Goal: Task Accomplishment & Management: Manage account settings

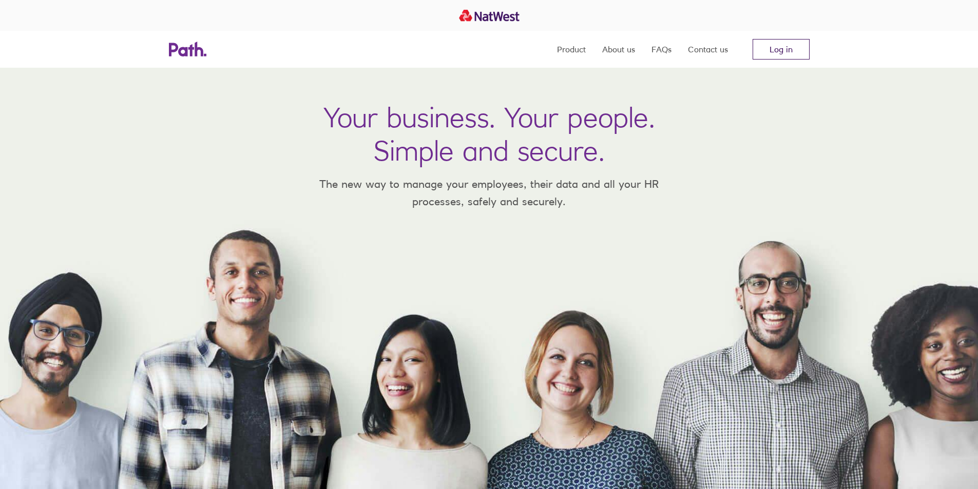
click at [785, 51] on link "Log in" at bounding box center [781, 49] width 57 height 21
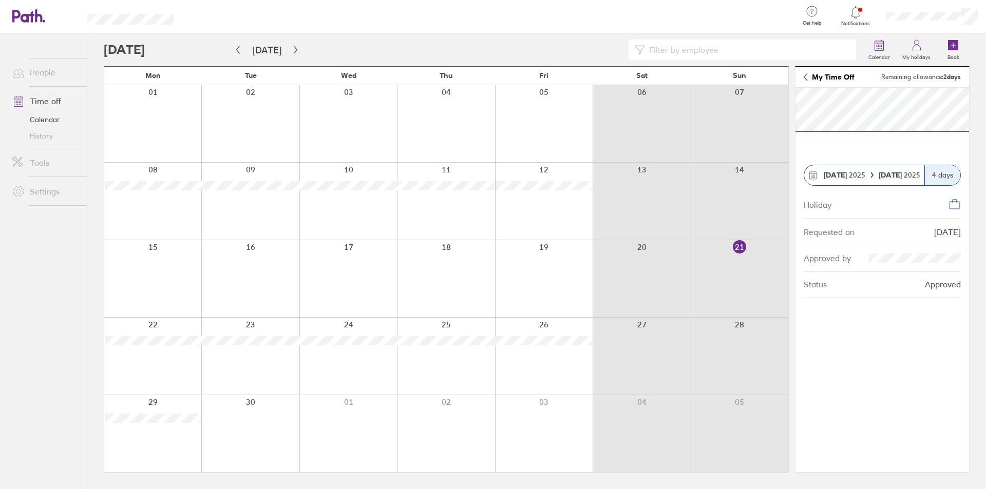
click at [164, 361] on div at bounding box center [152, 356] width 97 height 77
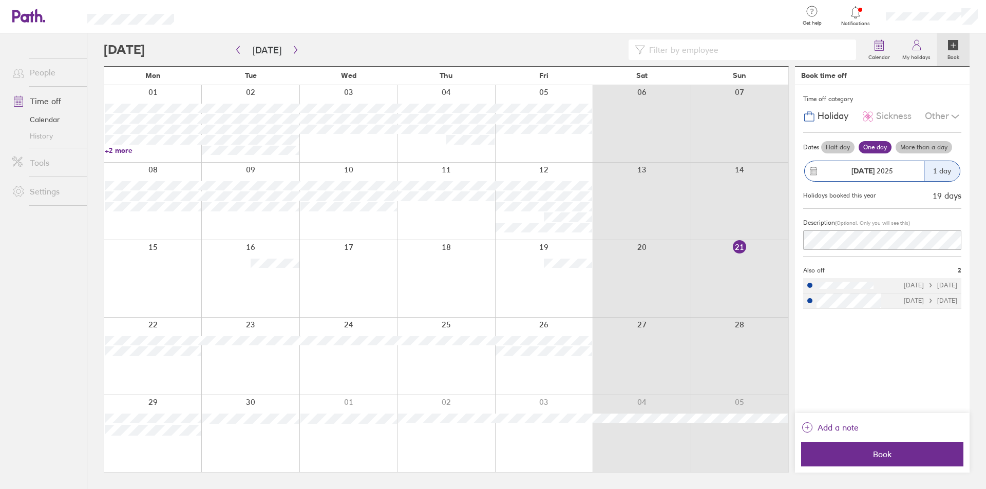
click at [943, 120] on div "Other" at bounding box center [943, 117] width 36 height 20
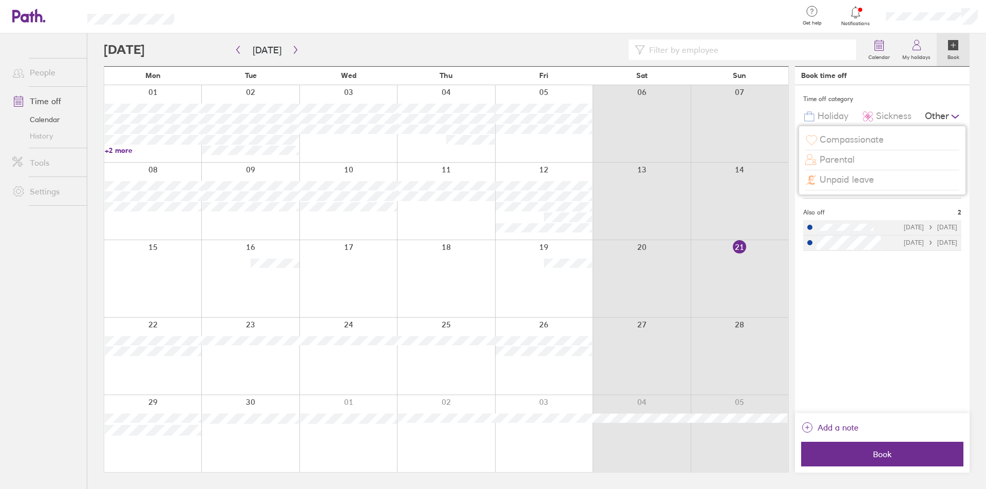
click at [922, 296] on div "Time off category Holiday Sickness Other Compassionate Parental Unpaid leave Da…" at bounding box center [882, 249] width 175 height 328
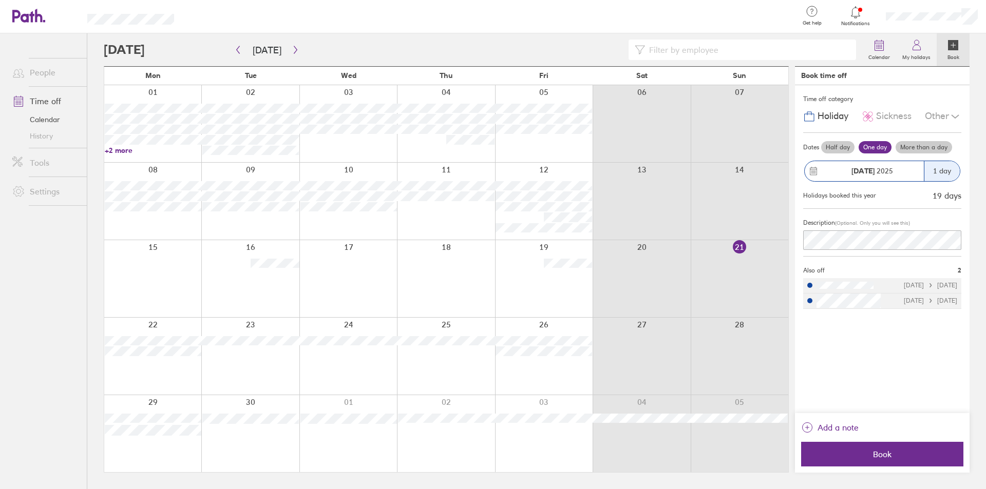
click at [828, 52] on input at bounding box center [747, 50] width 205 height 20
type input "cancel"
click at [889, 168] on span "[DATE]" at bounding box center [872, 171] width 42 height 8
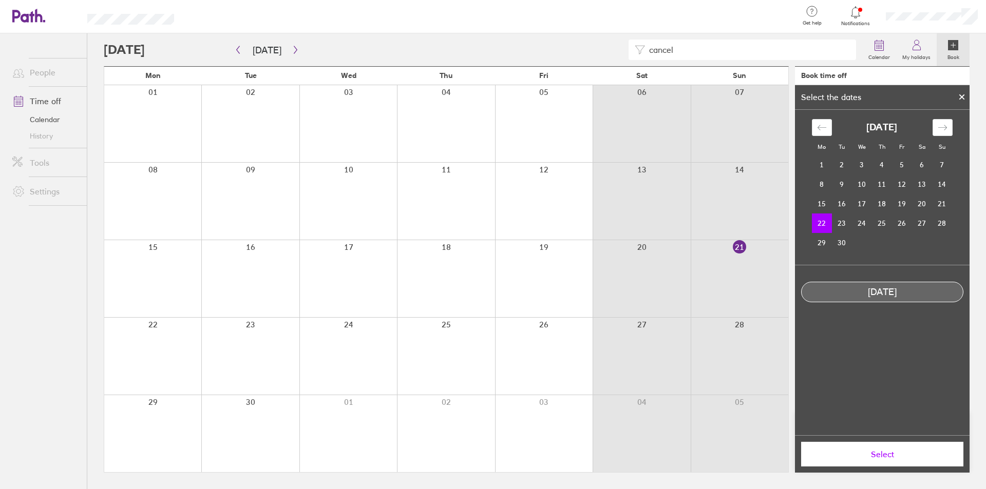
click at [962, 91] on div at bounding box center [961, 96] width 15 height 17
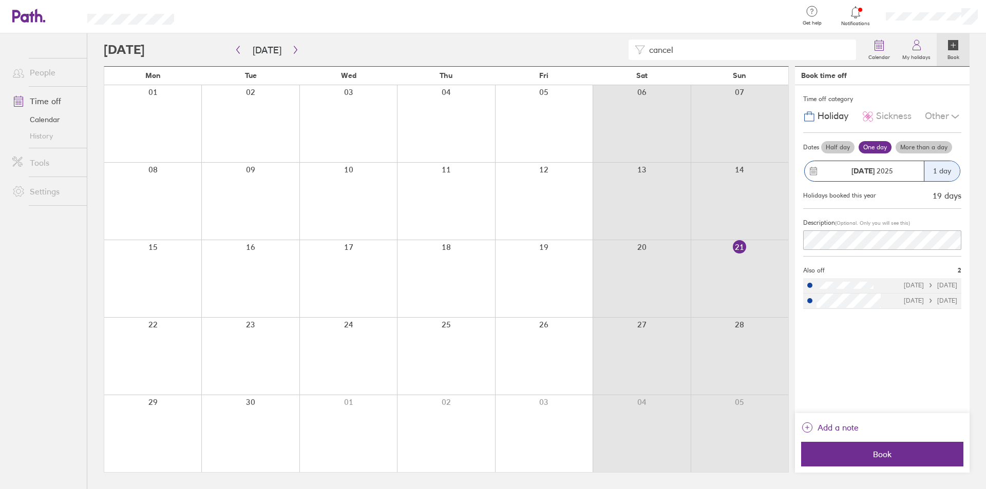
click at [948, 113] on div "Other" at bounding box center [943, 117] width 36 height 20
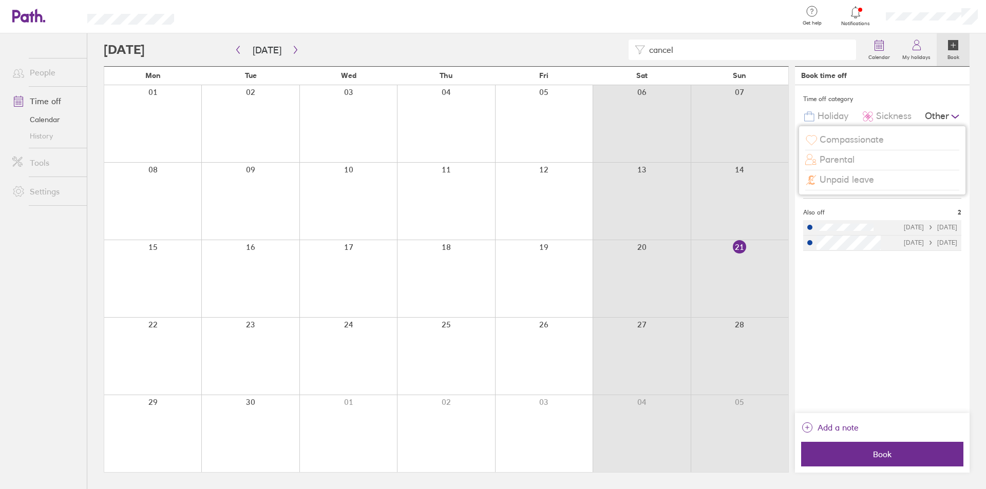
click at [948, 113] on div "Other" at bounding box center [943, 117] width 36 height 20
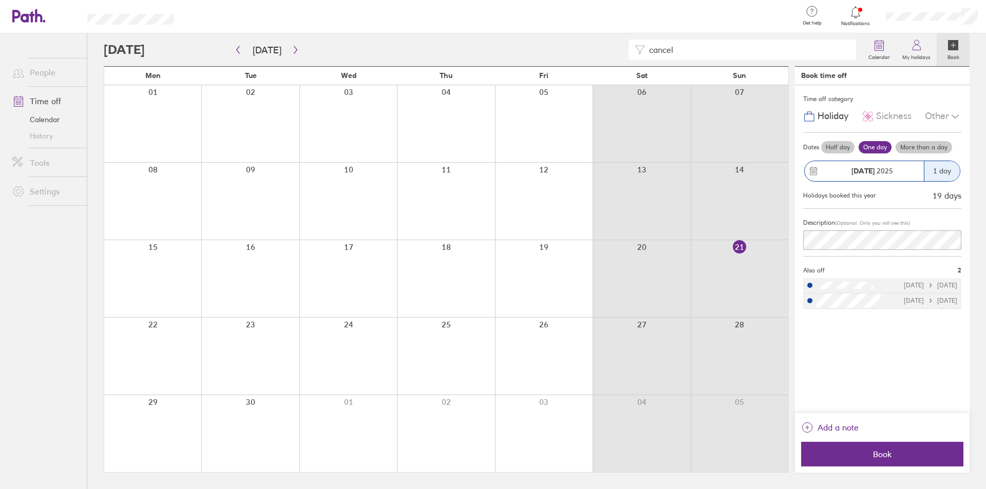
click at [806, 145] on span "Dates" at bounding box center [811, 147] width 16 height 7
click at [839, 150] on label "Half day" at bounding box center [837, 147] width 33 height 12
click at [0, 0] on input "Half day" at bounding box center [0, 0] width 0 height 0
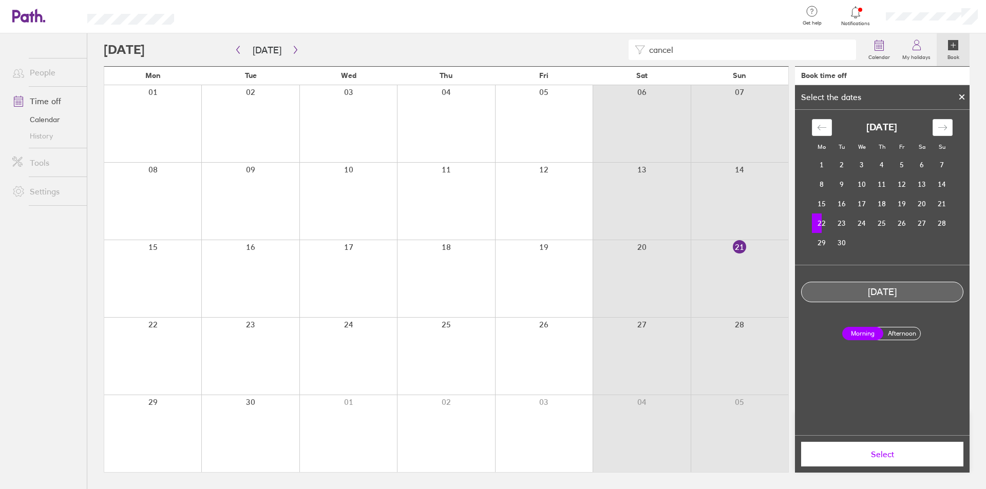
click at [963, 92] on div at bounding box center [961, 96] width 15 height 17
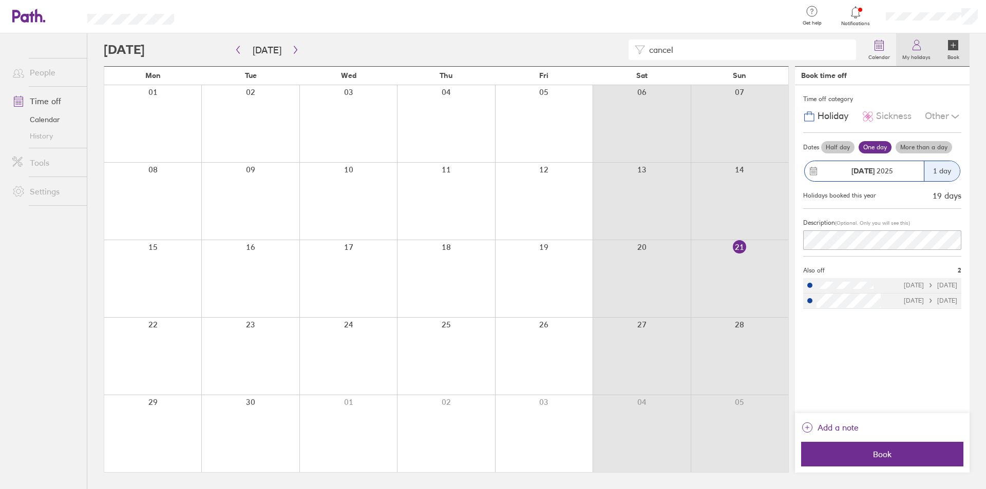
click at [918, 54] on label "My holidays" at bounding box center [916, 55] width 41 height 9
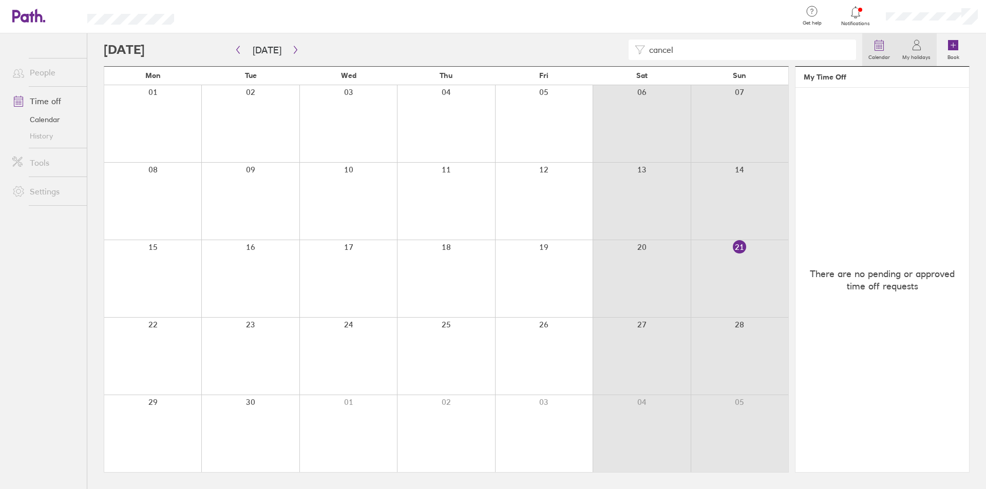
click at [881, 45] on circle at bounding box center [880, 45] width 1 height 1
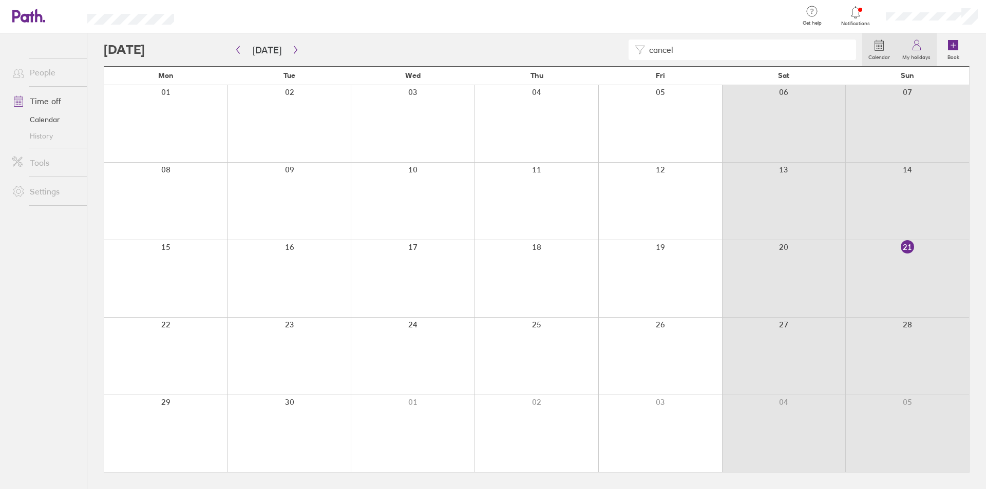
click at [927, 48] on link "My holidays" at bounding box center [916, 49] width 41 height 33
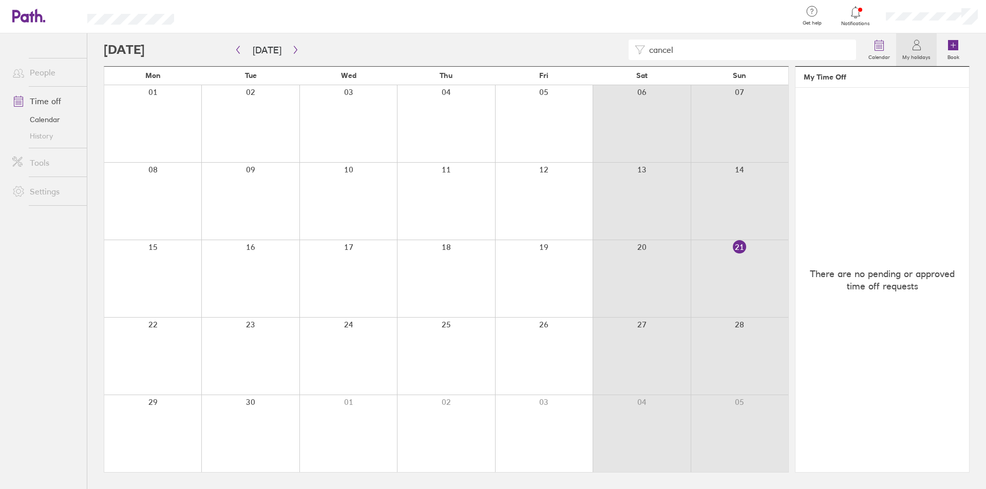
click at [521, 282] on div at bounding box center [544, 278] width 98 height 77
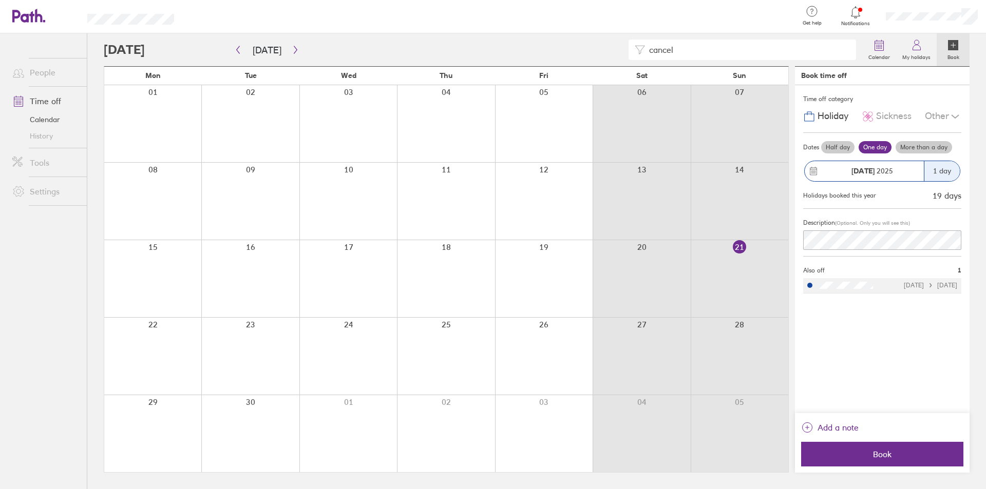
click at [29, 17] on icon at bounding box center [23, 16] width 22 height 12
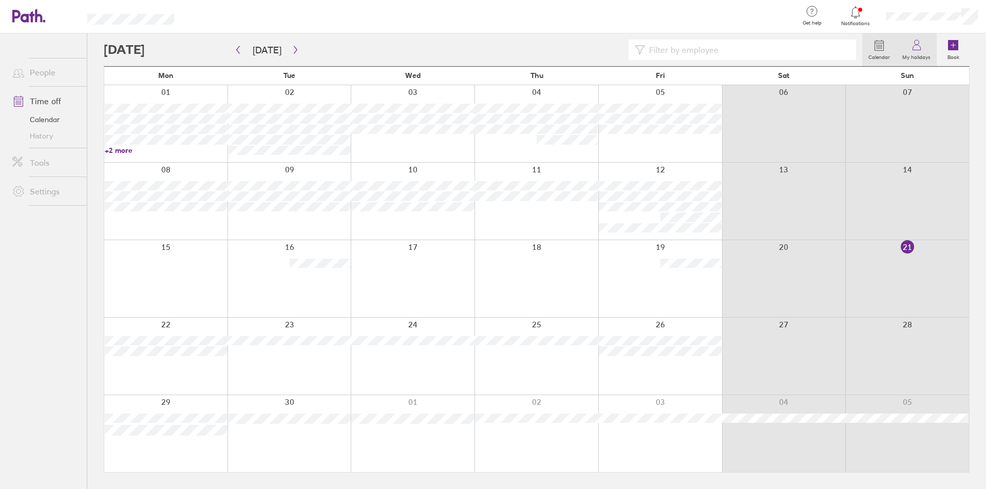
click at [919, 49] on icon at bounding box center [916, 45] width 12 height 12
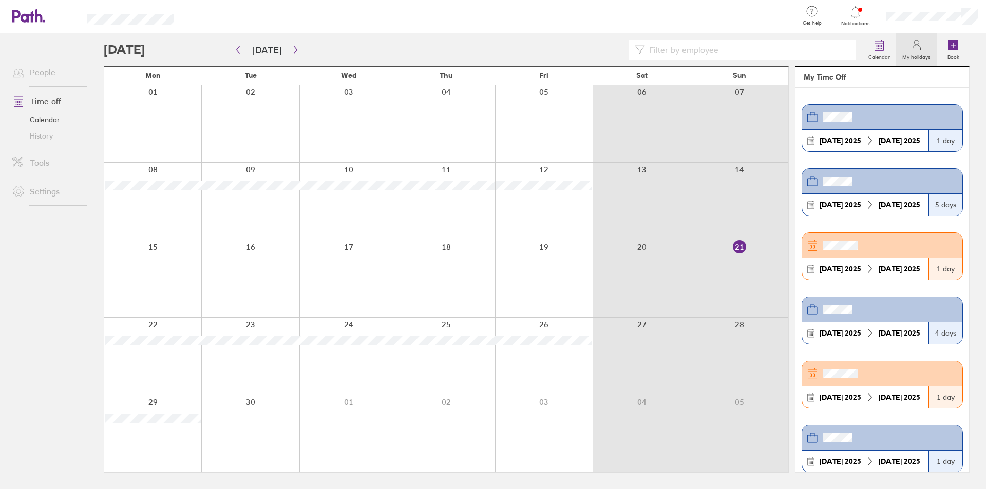
click at [901, 213] on div "[DATE] [DATE]" at bounding box center [865, 205] width 126 height 22
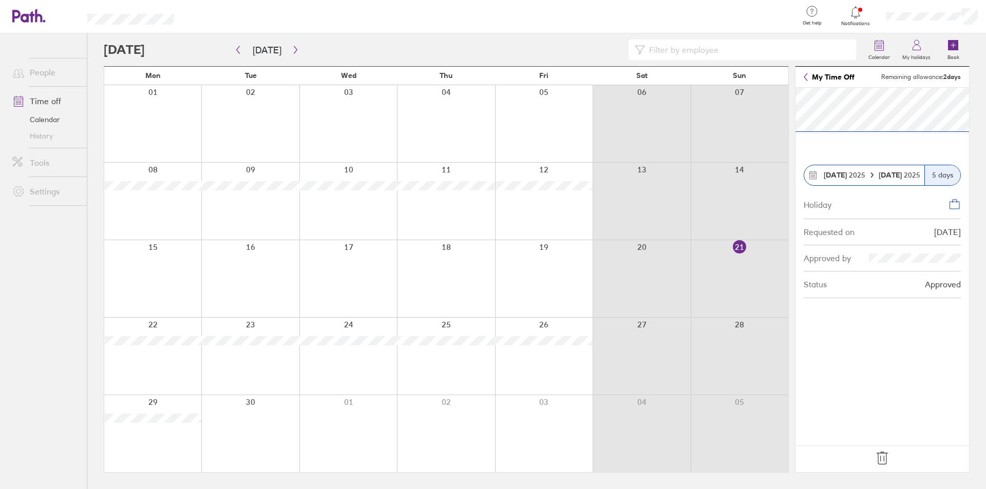
click at [958, 204] on icon at bounding box center [954, 204] width 12 height 12
click at [882, 462] on icon at bounding box center [882, 458] width 16 height 16
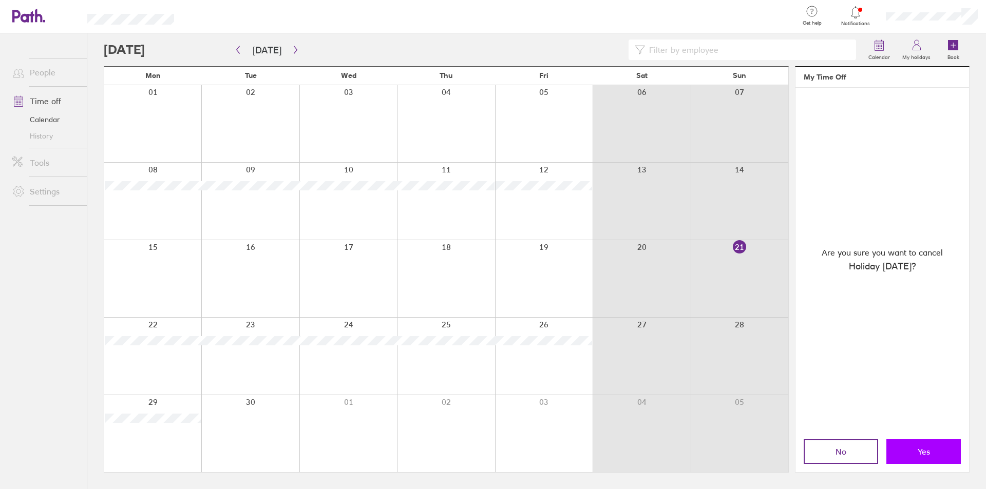
click at [927, 451] on span "Yes" at bounding box center [924, 451] width 12 height 9
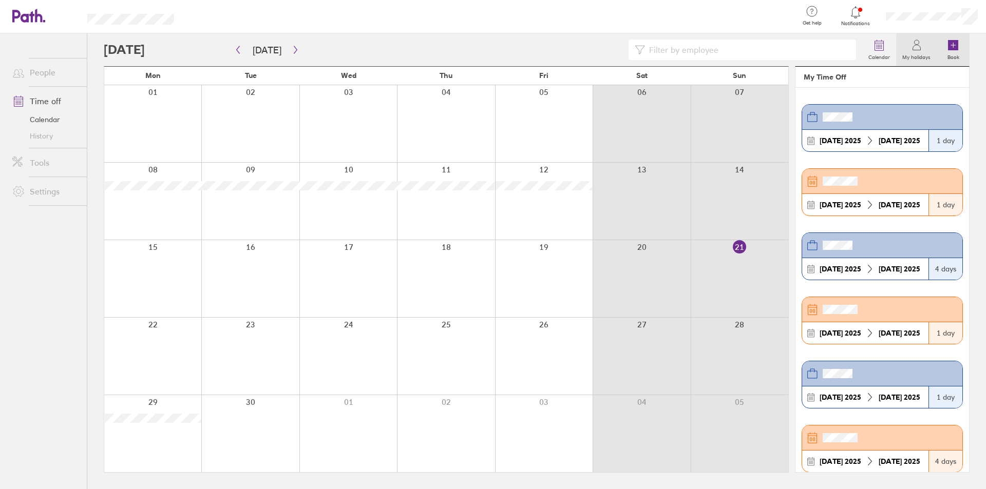
click at [951, 45] on icon at bounding box center [953, 45] width 5 height 0
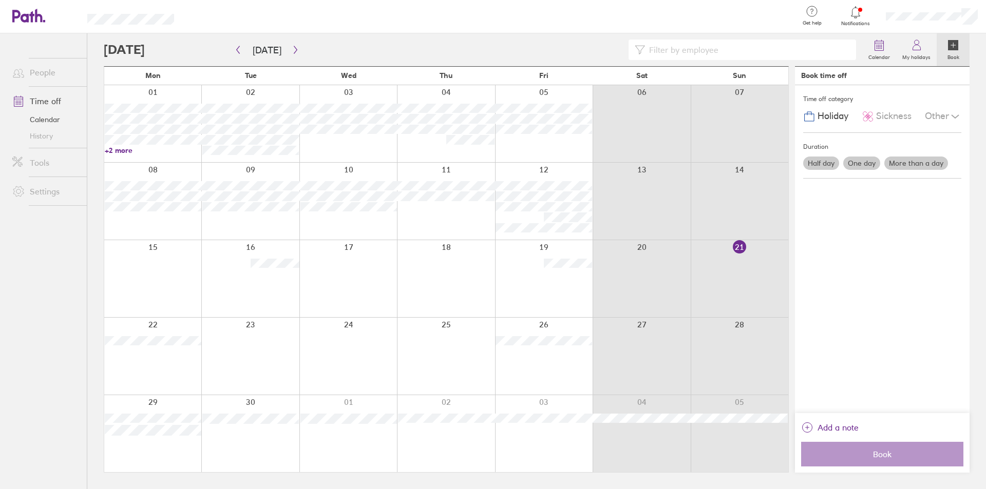
click at [958, 45] on icon at bounding box center [953, 45] width 10 height 10
click at [918, 165] on label "More than a day" at bounding box center [916, 163] width 64 height 13
click at [0, 0] on input "More than a day" at bounding box center [0, 0] width 0 height 0
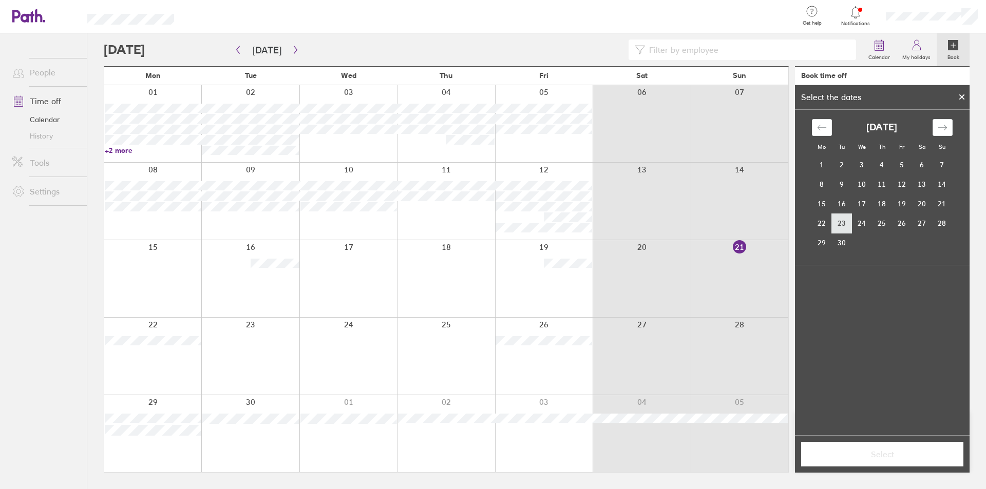
click at [845, 227] on td "23" at bounding box center [842, 224] width 20 height 20
click at [907, 221] on td "26" at bounding box center [902, 224] width 20 height 20
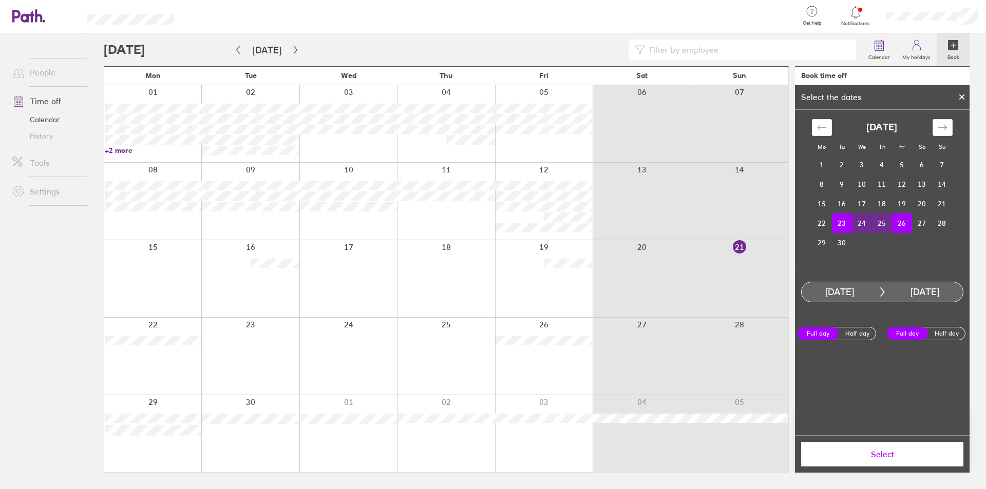
click at [896, 462] on button "Select" at bounding box center [882, 454] width 162 height 25
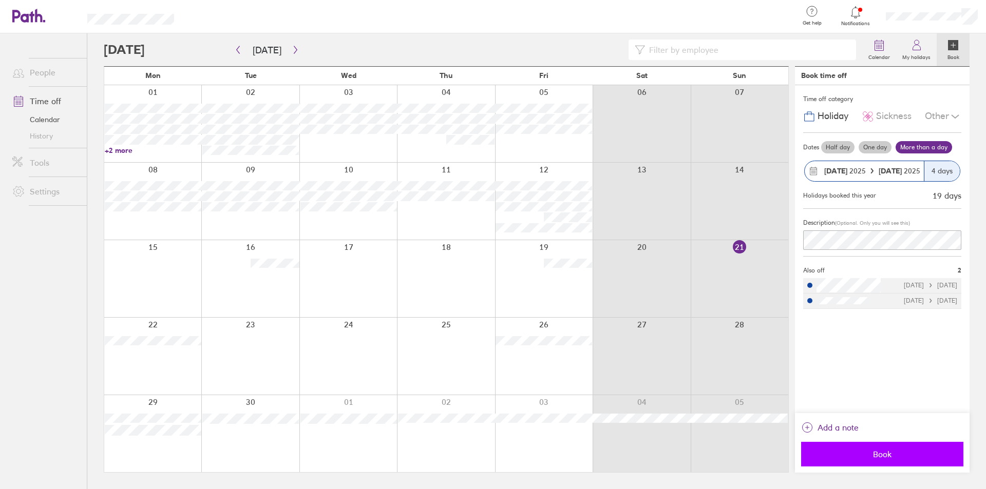
click at [896, 458] on span "Book" at bounding box center [882, 454] width 148 height 9
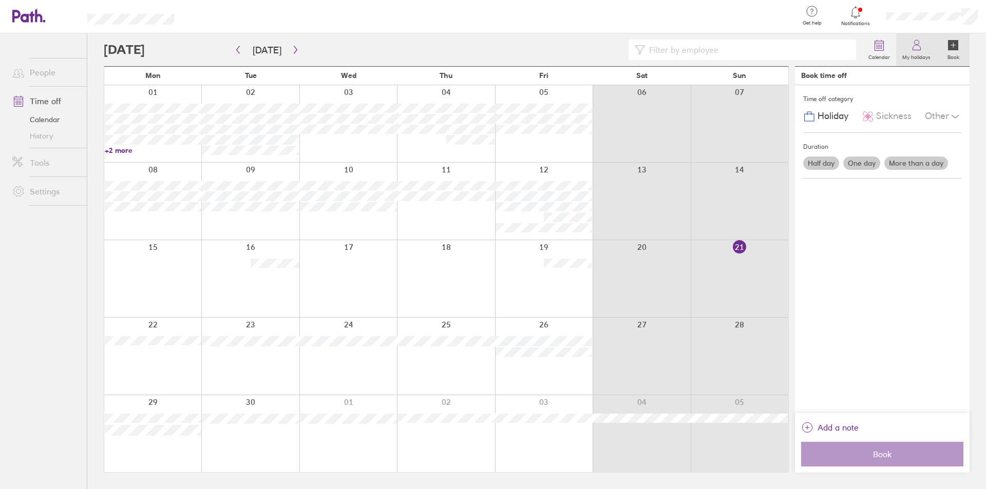
click at [923, 47] on icon at bounding box center [916, 45] width 12 height 12
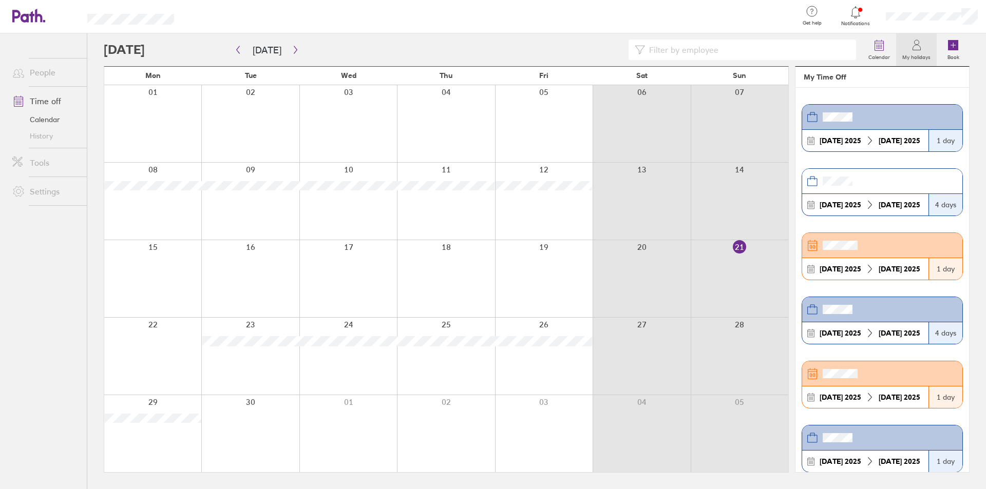
click at [911, 46] on icon at bounding box center [916, 45] width 12 height 12
